Goal: Task Accomplishment & Management: Complete application form

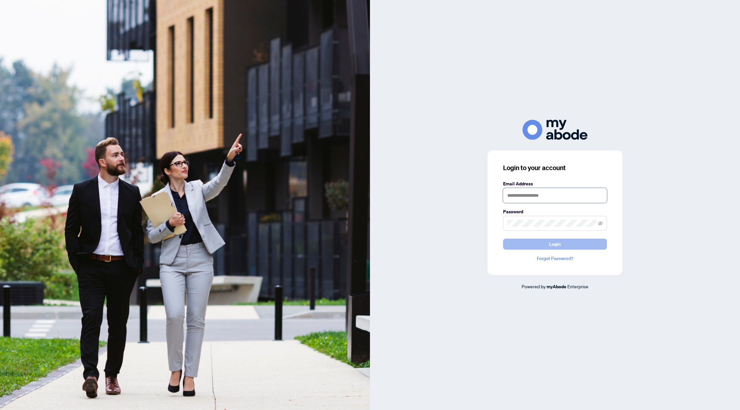
type input "**********"
click at [527, 245] on button "Login" at bounding box center [555, 244] width 104 height 11
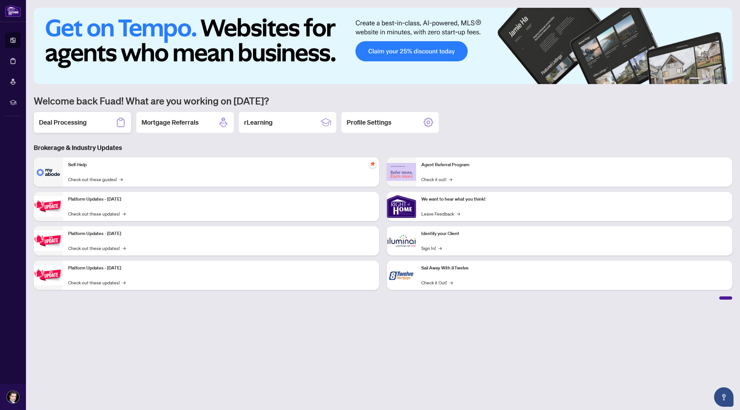
click at [70, 121] on h2 "Deal Processing" at bounding box center [63, 122] width 48 height 9
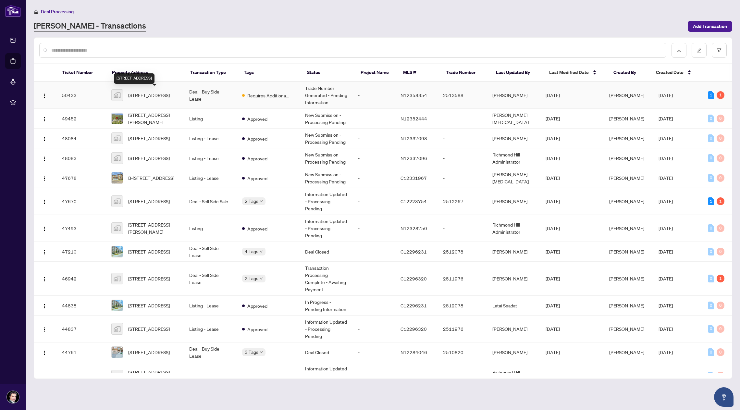
click at [142, 93] on span "[STREET_ADDRESS]" at bounding box center [149, 95] width 42 height 7
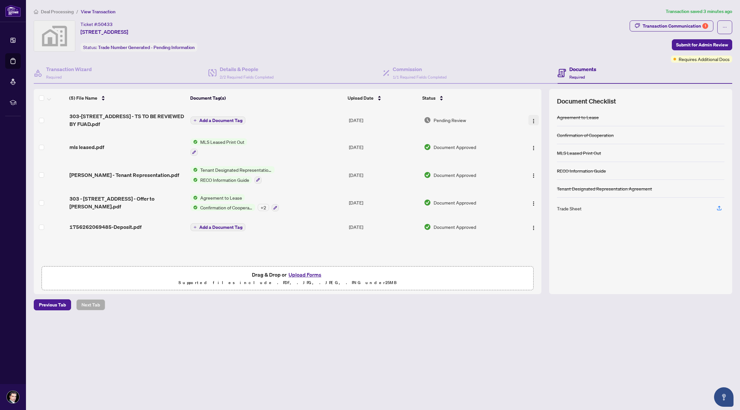
click at [531, 120] on img "button" at bounding box center [533, 121] width 5 height 5
click at [559, 153] on span "Download" at bounding box center [563, 153] width 62 height 7
click at [533, 122] on img "button" at bounding box center [533, 121] width 5 height 5
click at [549, 183] on span "Archive" at bounding box center [563, 184] width 62 height 7
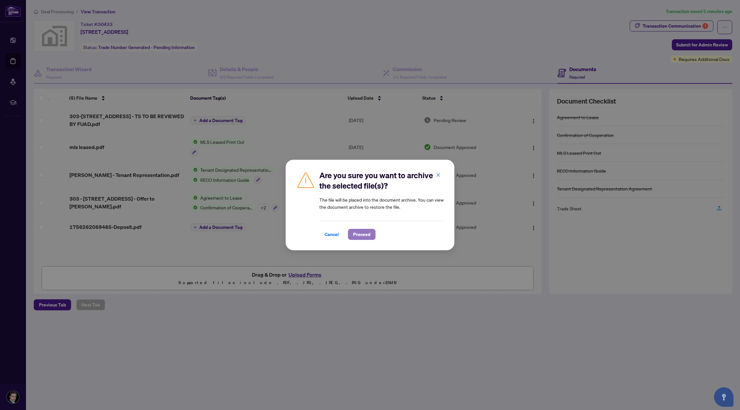
click at [358, 236] on span "Proceed" at bounding box center [361, 234] width 17 height 10
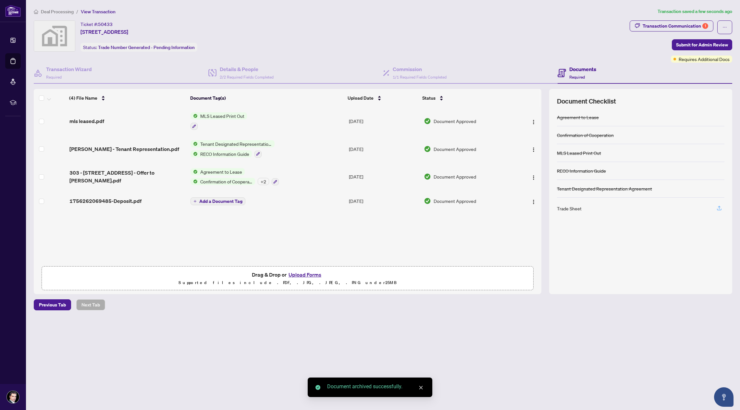
click at [720, 207] on icon "button" at bounding box center [720, 208] width 6 height 6
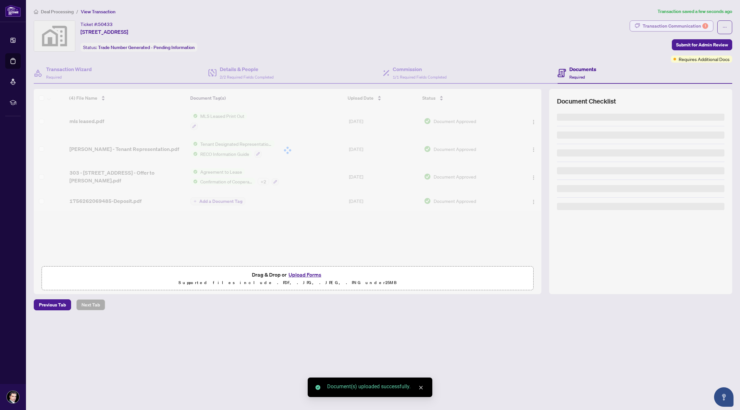
click at [660, 25] on div "Transaction Communication 1" at bounding box center [676, 26] width 66 height 10
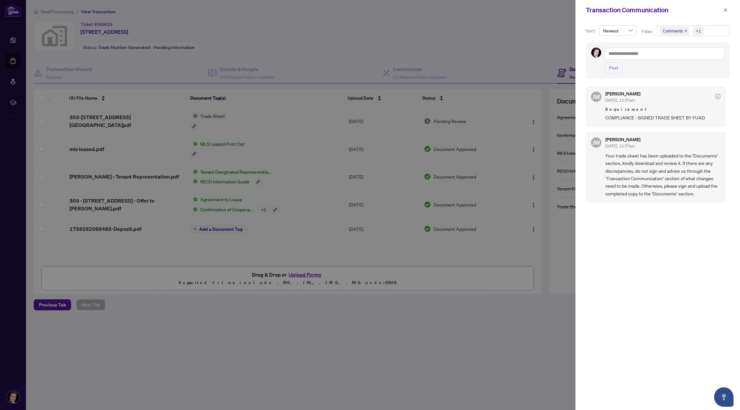
click at [538, 32] on div at bounding box center [370, 205] width 740 height 410
click at [726, 10] on icon "close" at bounding box center [726, 10] width 4 height 4
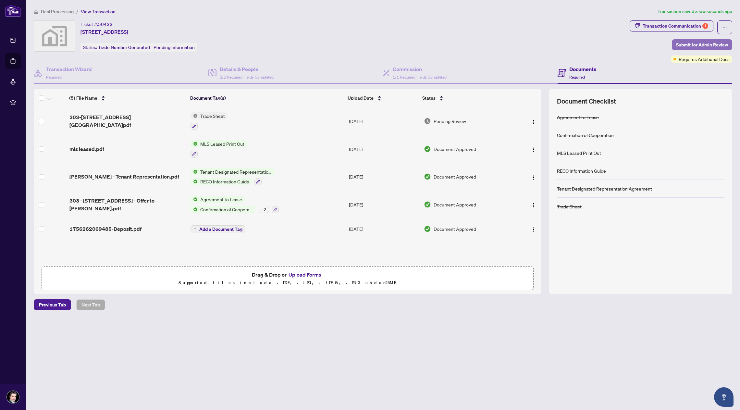
click at [711, 44] on span "Submit for Admin Review" at bounding box center [702, 45] width 52 height 10
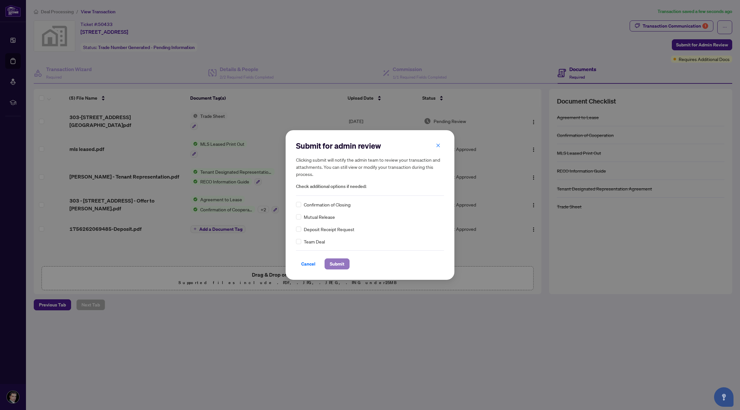
click at [344, 260] on span "Submit" at bounding box center [337, 264] width 15 height 10
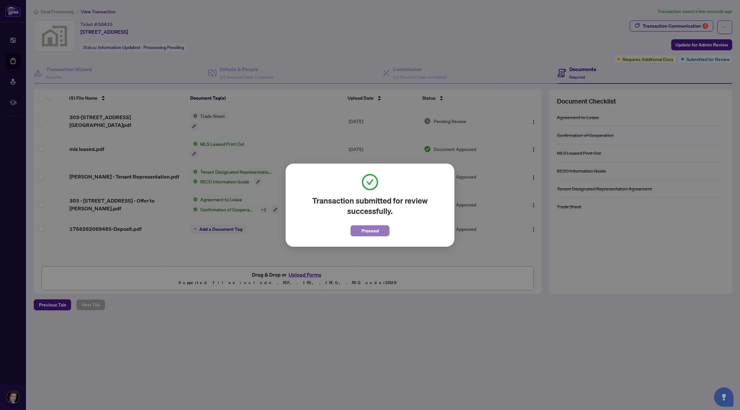
click at [373, 226] on span "Proceed" at bounding box center [370, 231] width 17 height 10
